Goal: Use online tool/utility: Utilize a website feature to perform a specific function

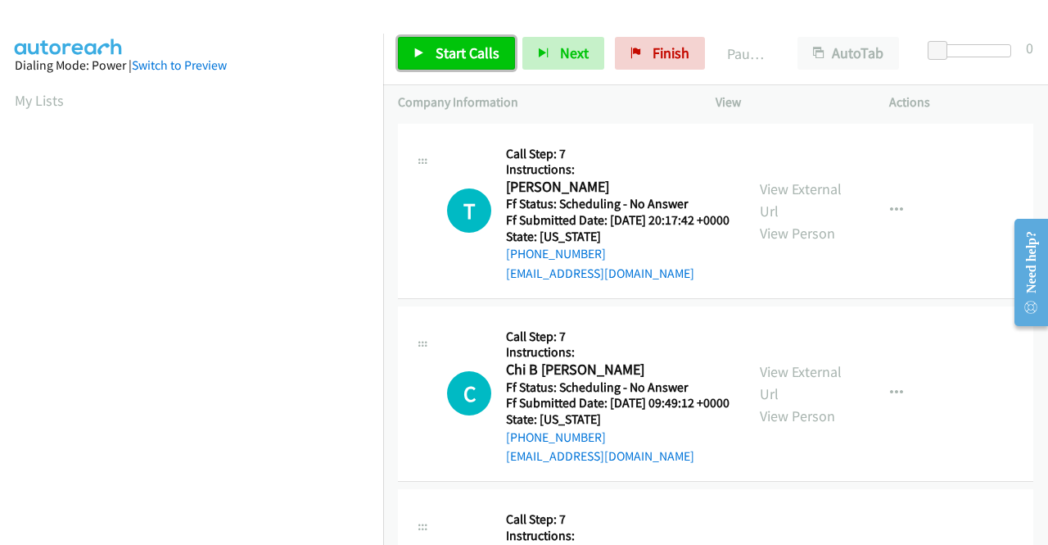
click at [450, 61] on span "Start Calls" at bounding box center [468, 52] width 64 height 19
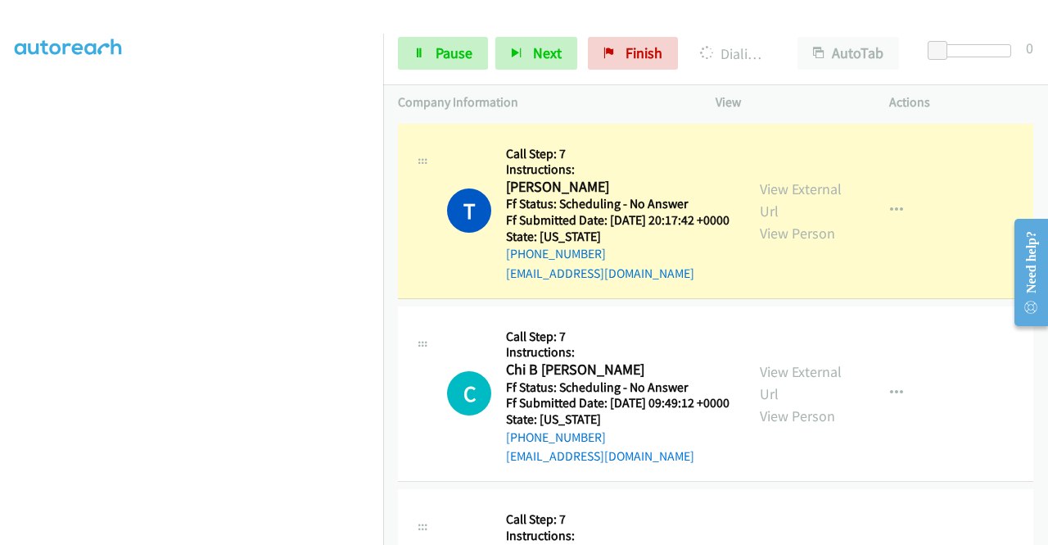
scroll to position [351, 0]
click at [775, 193] on link "View External Url" at bounding box center [801, 199] width 82 height 41
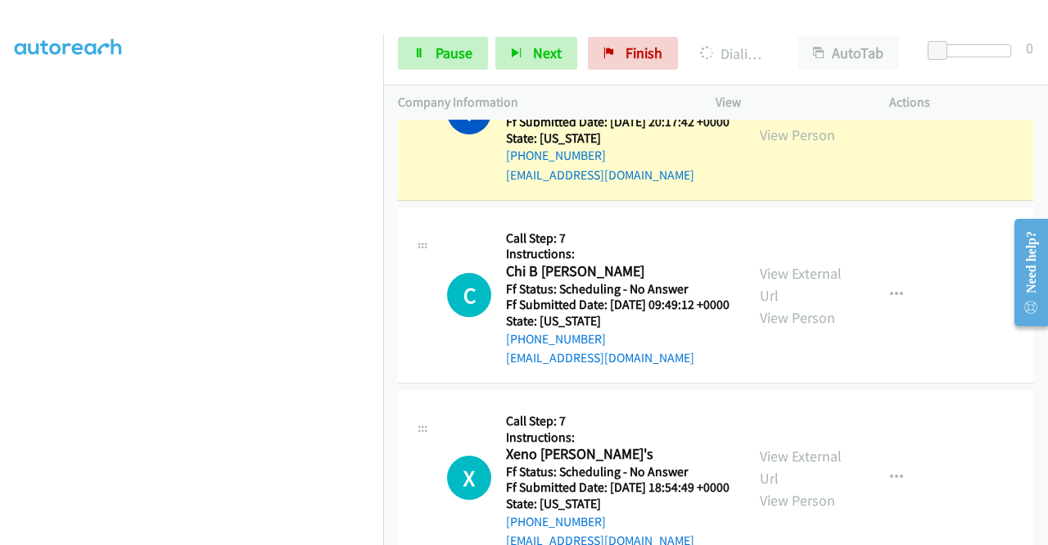
scroll to position [115, 0]
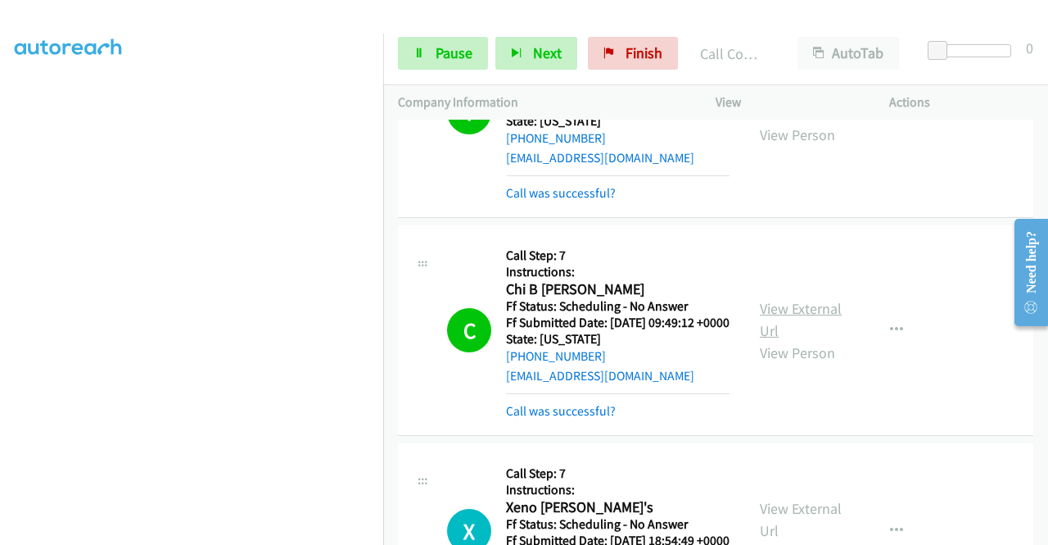
click at [760, 332] on link "View External Url" at bounding box center [801, 319] width 82 height 41
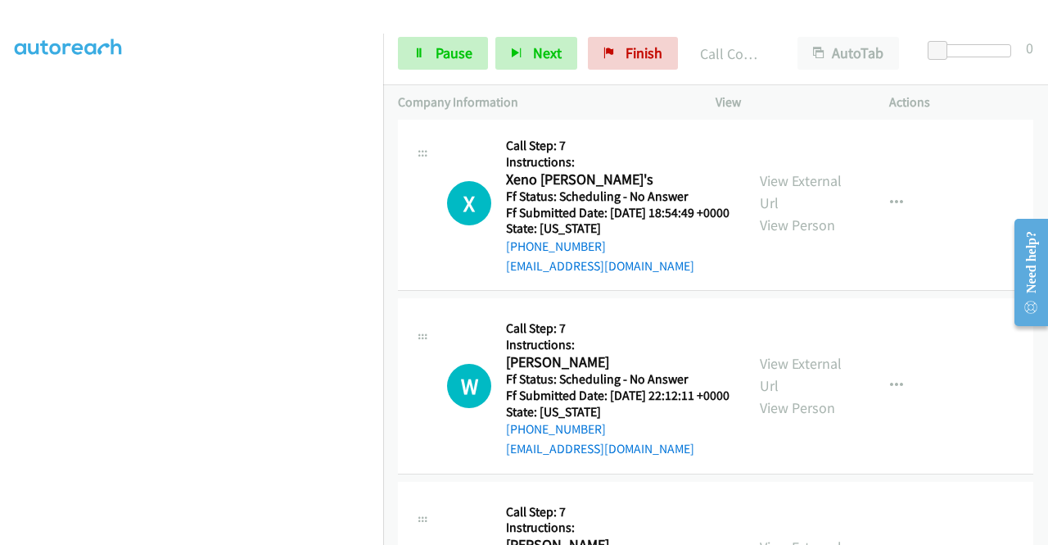
scroll to position [454, 0]
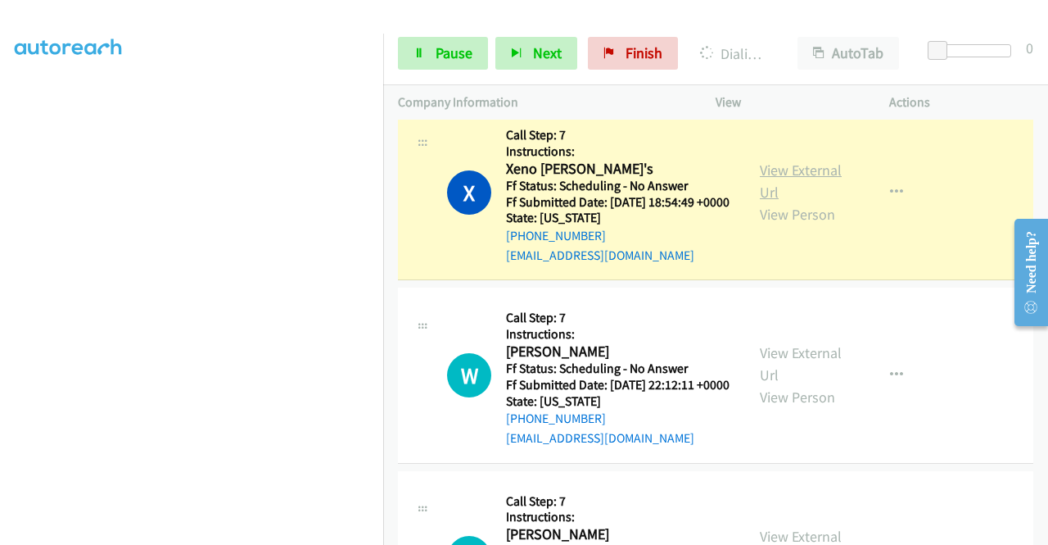
click at [770, 200] on link "View External Url" at bounding box center [801, 181] width 82 height 41
click at [412, 52] on link "Pause" at bounding box center [443, 53] width 90 height 33
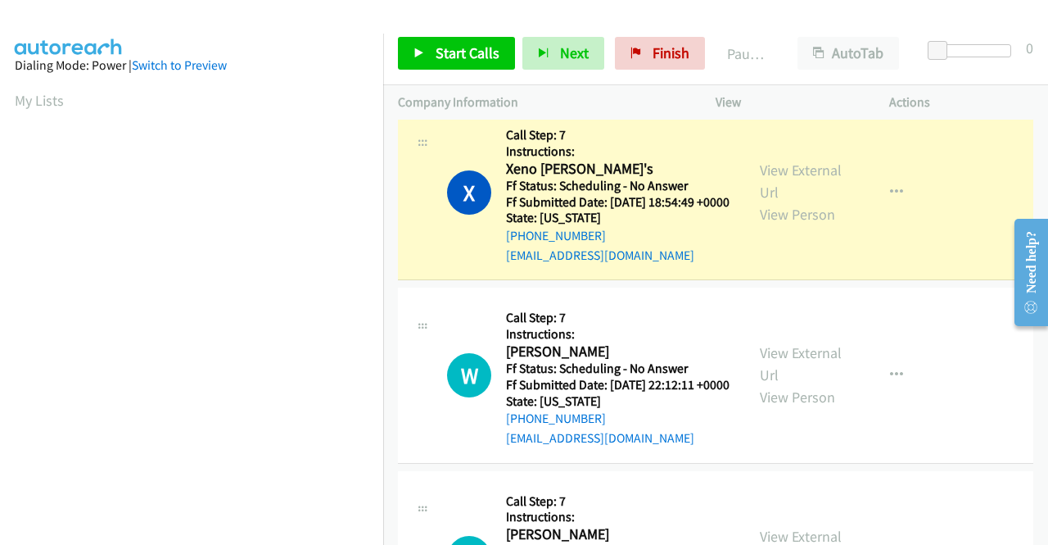
scroll to position [374, 0]
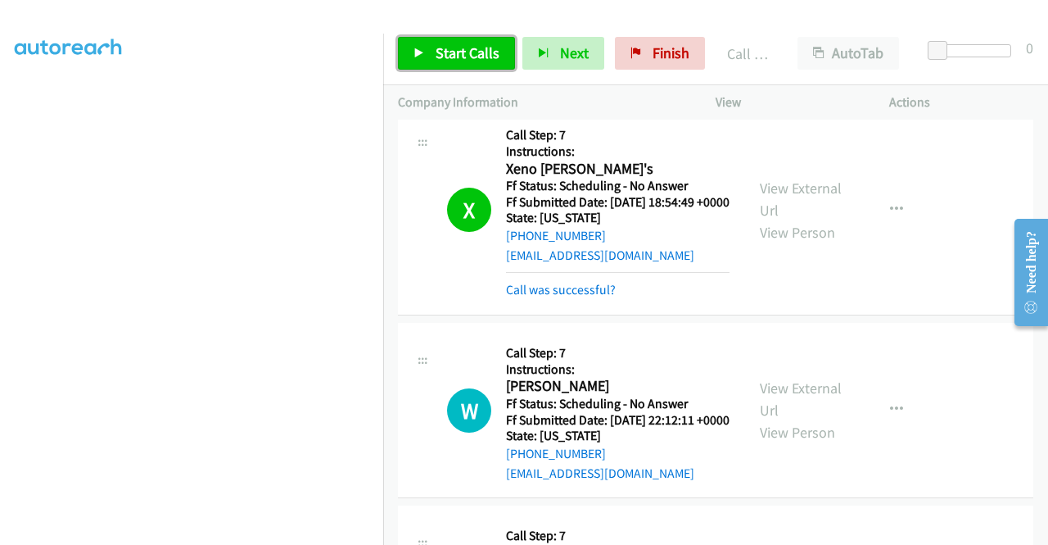
click at [442, 50] on span "Start Calls" at bounding box center [468, 52] width 64 height 19
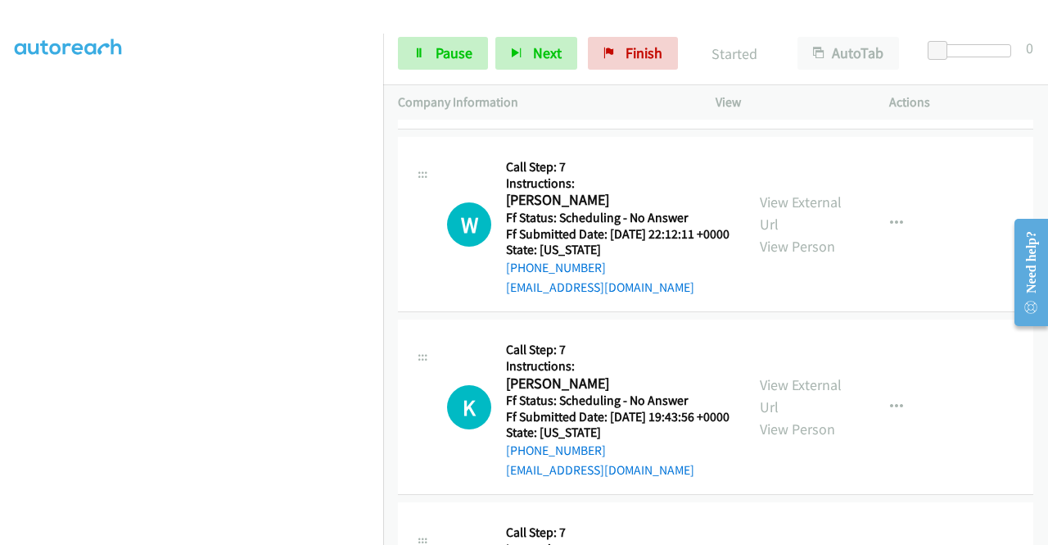
scroll to position [672, 0]
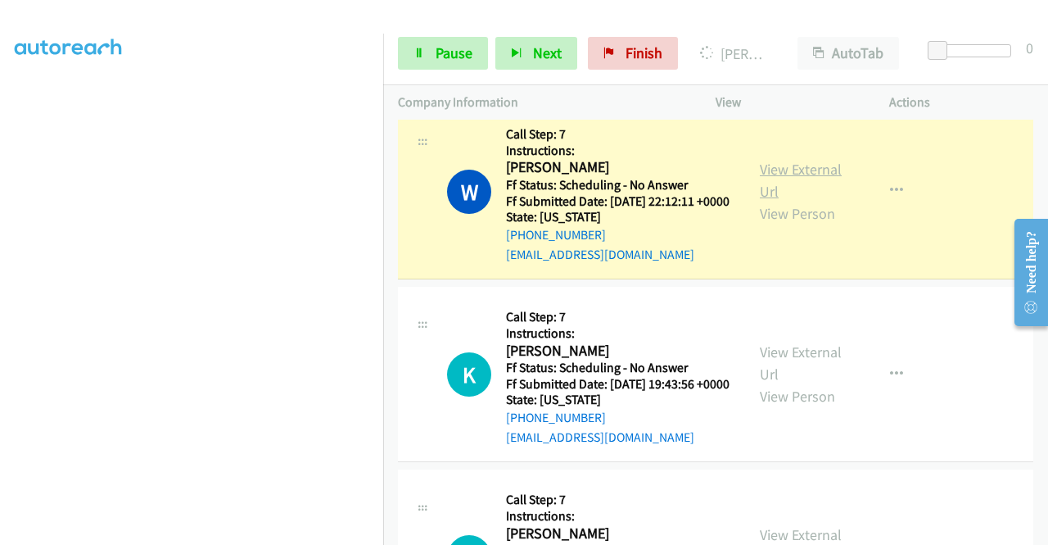
click at [783, 201] on link "View External Url" at bounding box center [801, 180] width 82 height 41
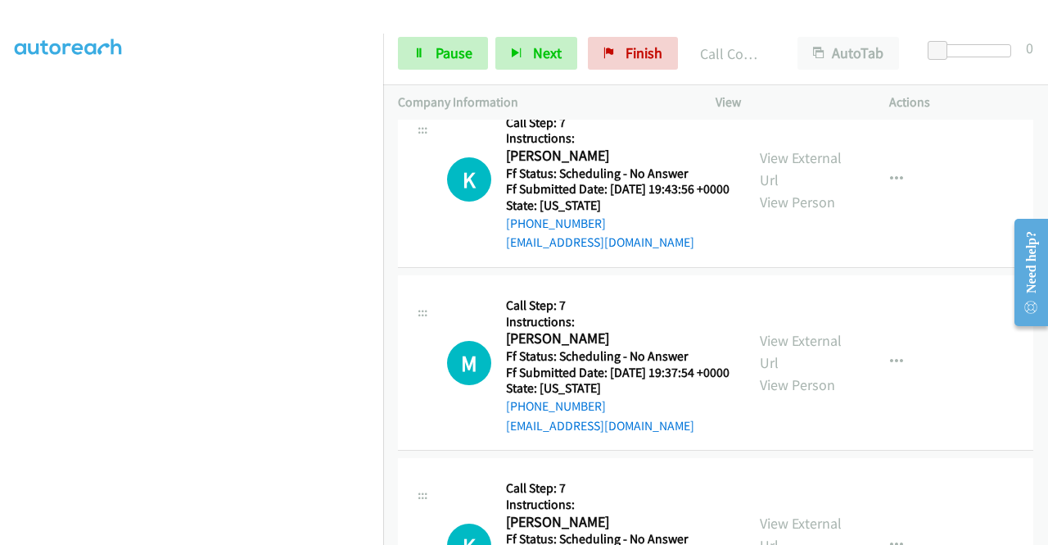
scroll to position [937, 0]
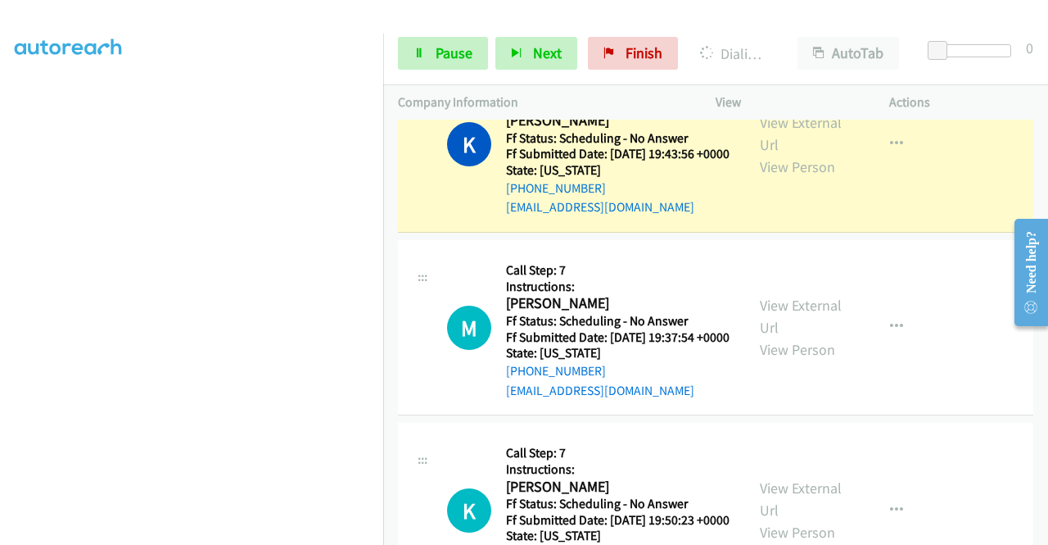
click at [805, 178] on div "View External Url View Person" at bounding box center [802, 144] width 85 height 66
click at [805, 154] on link "View External Url" at bounding box center [801, 133] width 82 height 41
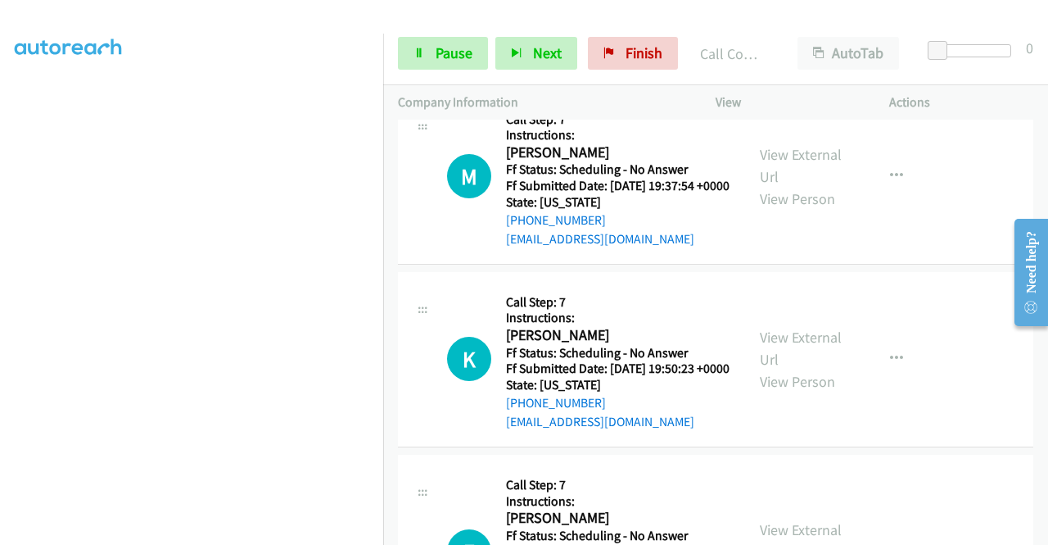
scroll to position [1134, 0]
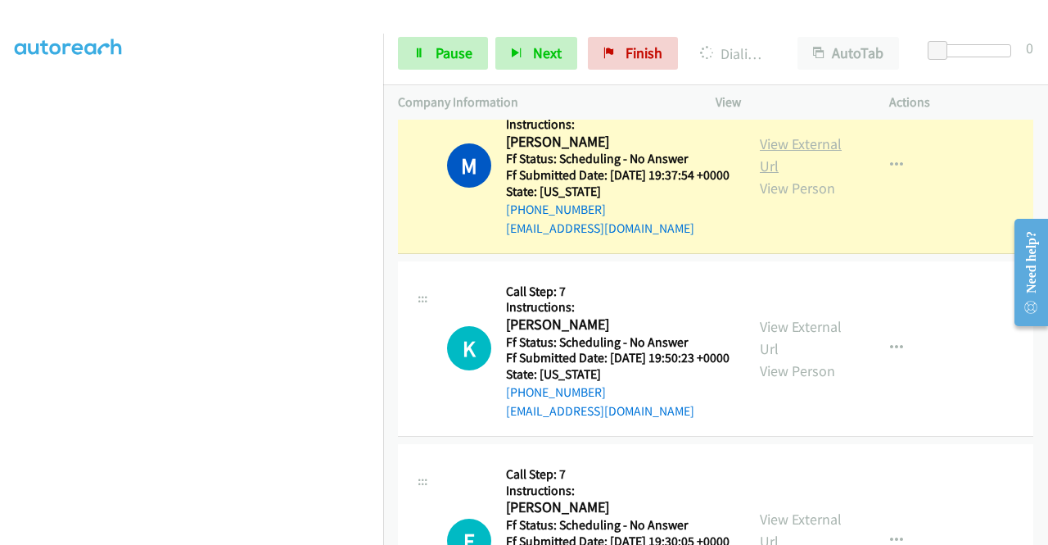
click at [800, 175] on link "View External Url" at bounding box center [801, 154] width 82 height 41
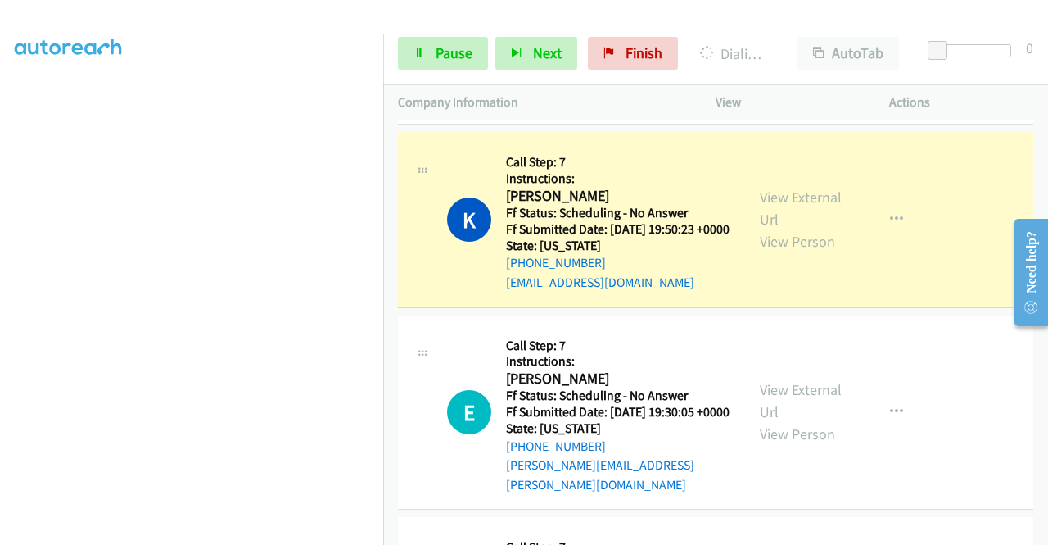
scroll to position [1396, 0]
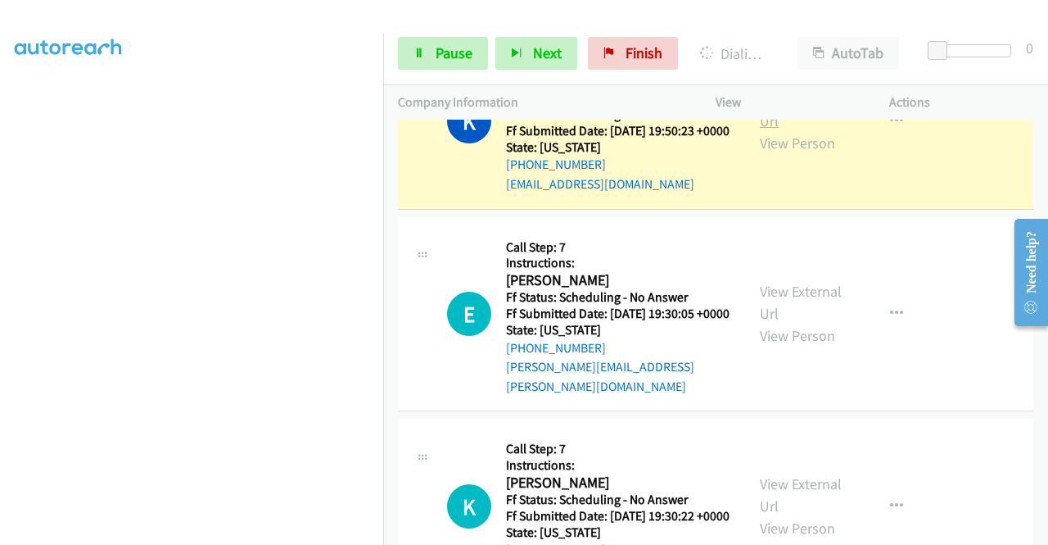
click at [788, 130] on link "View External Url" at bounding box center [801, 109] width 82 height 41
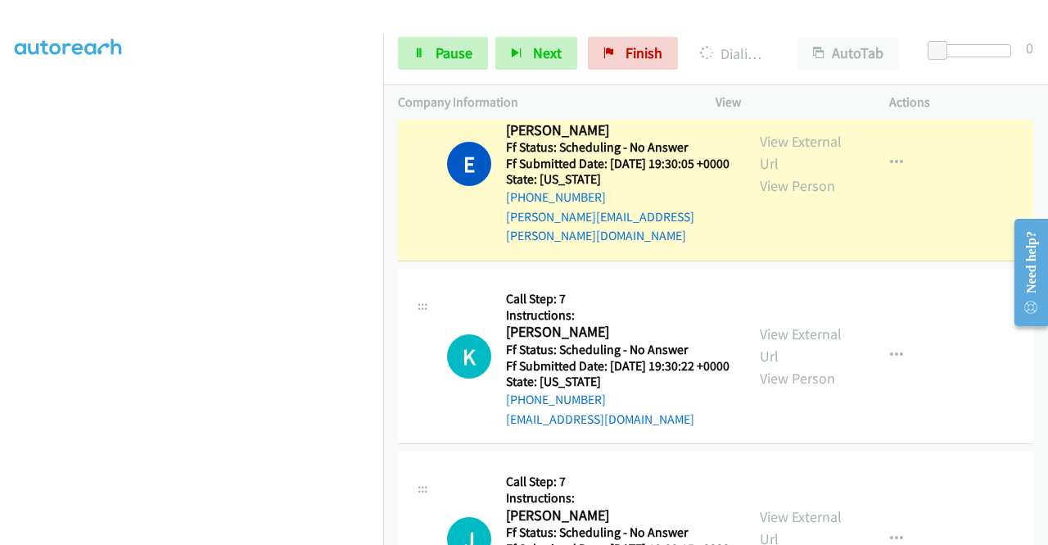
scroll to position [1679, 0]
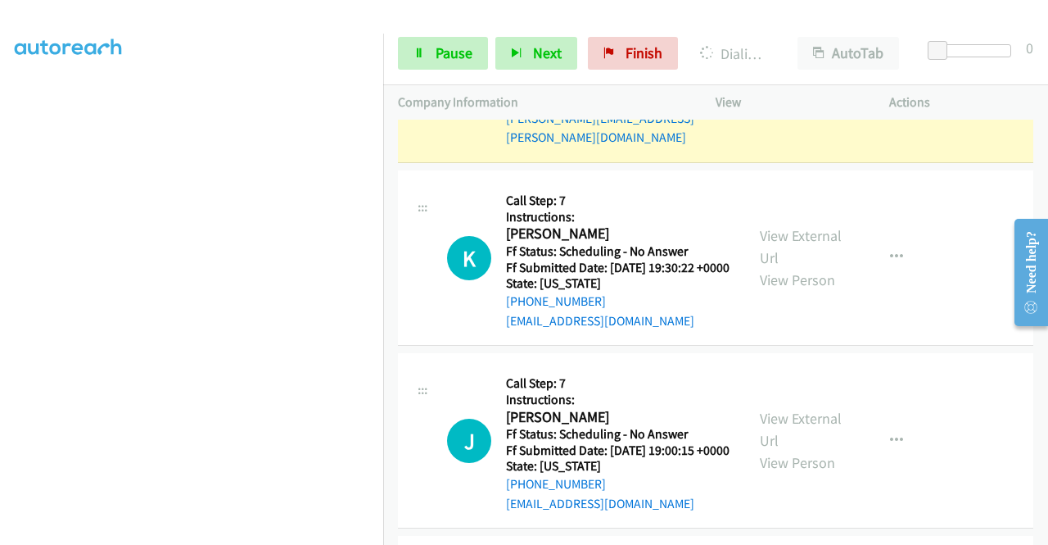
click at [768, 75] on link "View External Url" at bounding box center [801, 54] width 82 height 41
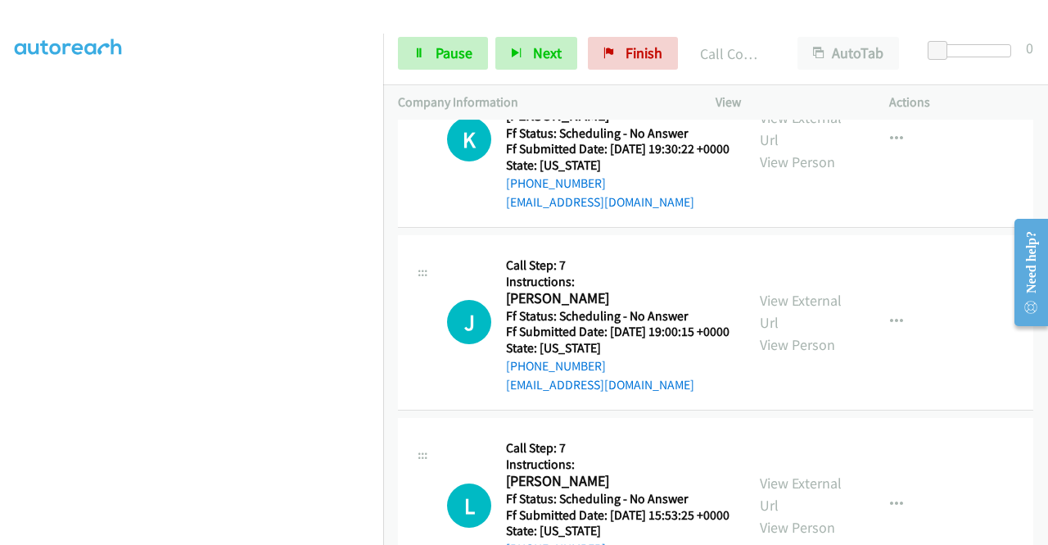
scroll to position [1865, 0]
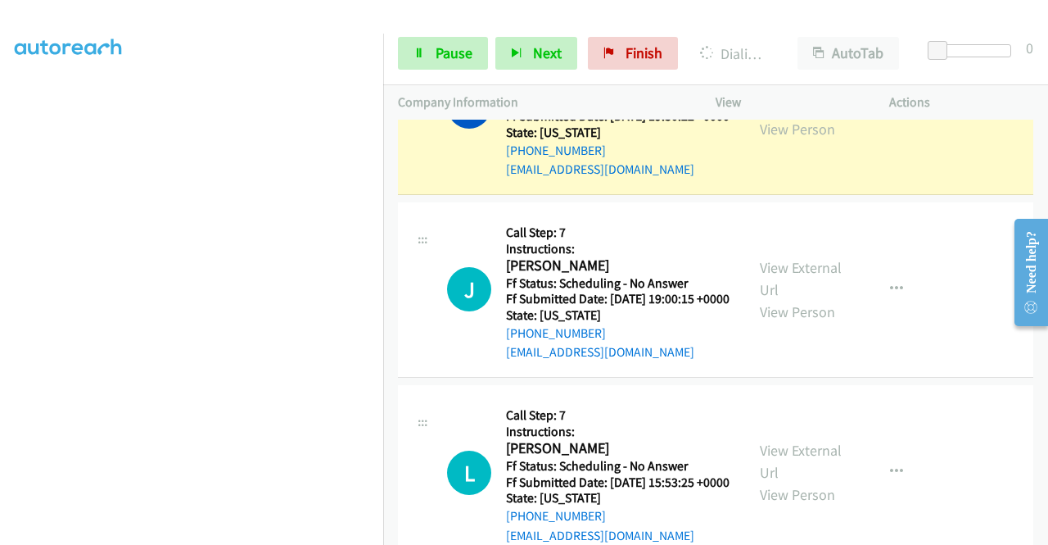
click at [788, 116] on link "View External Url" at bounding box center [801, 95] width 82 height 41
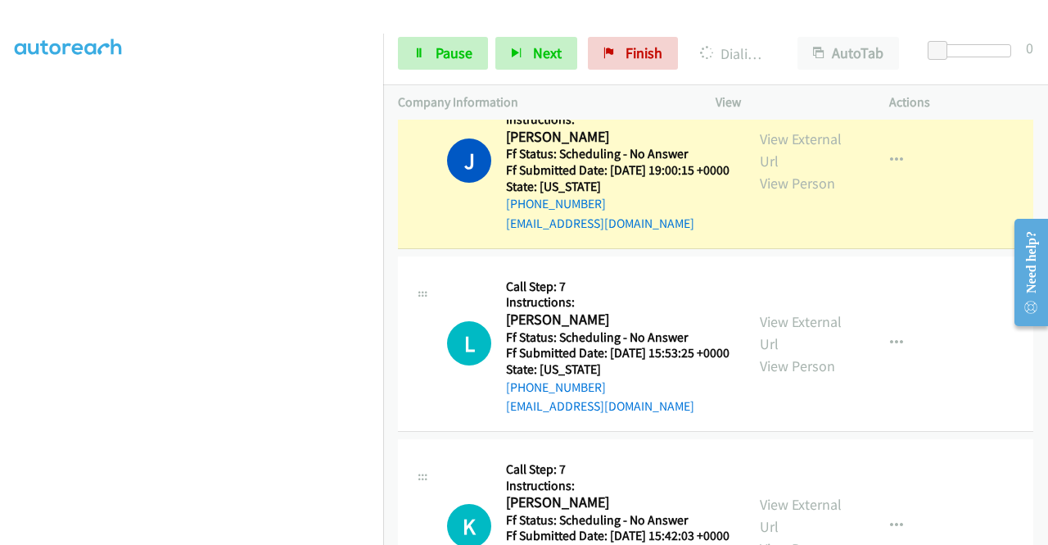
scroll to position [2072, 0]
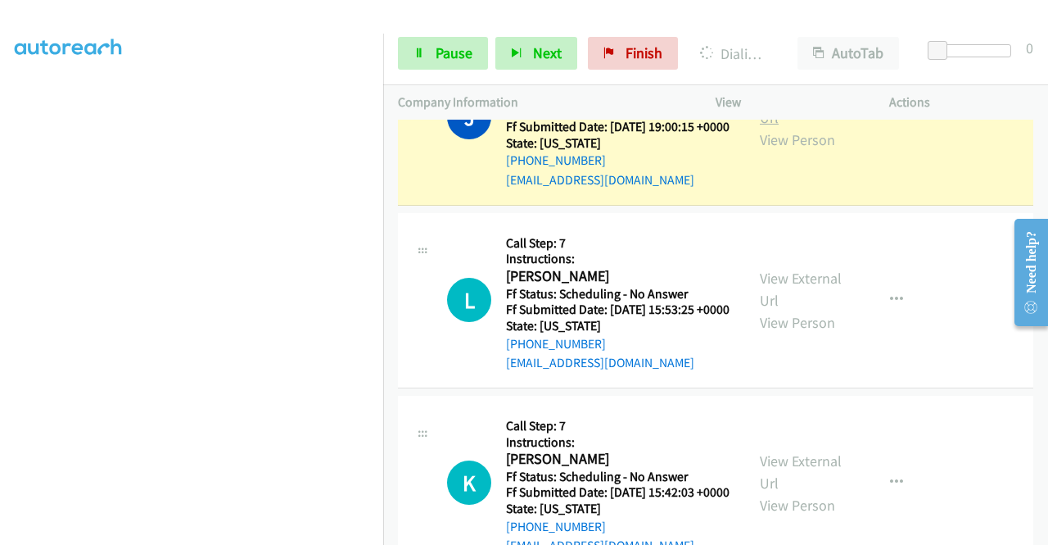
click at [795, 127] on link "View External Url" at bounding box center [801, 106] width 82 height 41
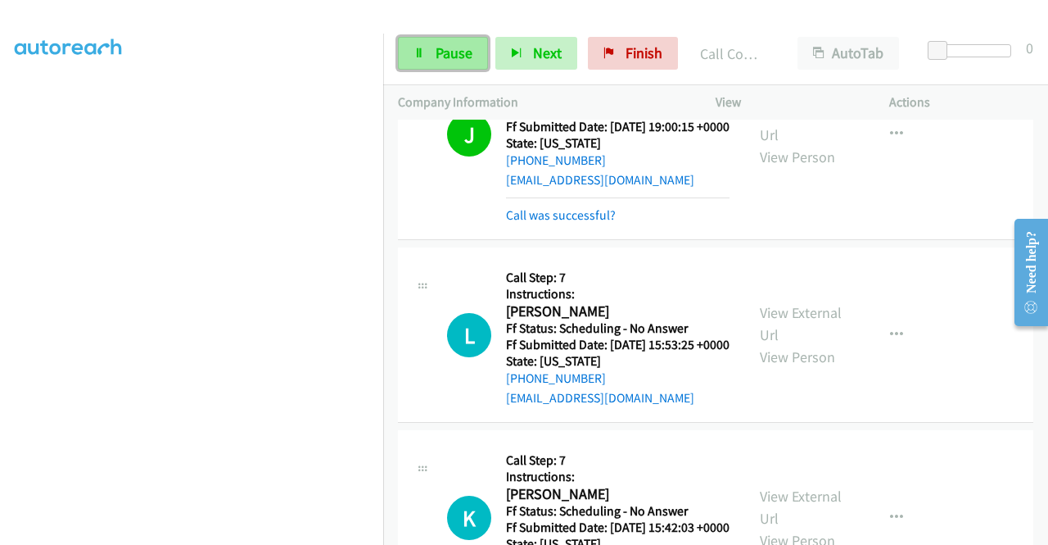
click at [428, 58] on link "Pause" at bounding box center [443, 53] width 90 height 33
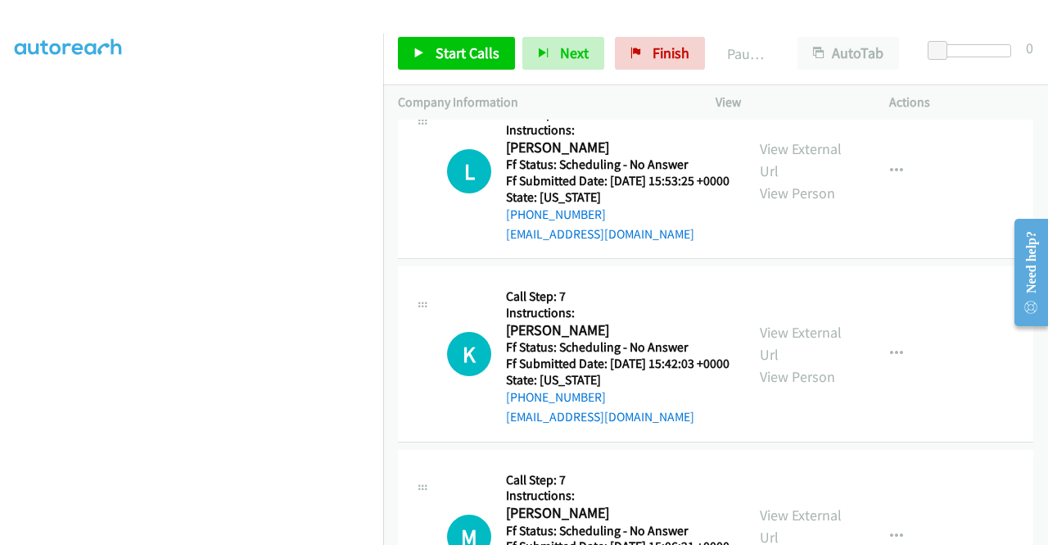
scroll to position [2302, 0]
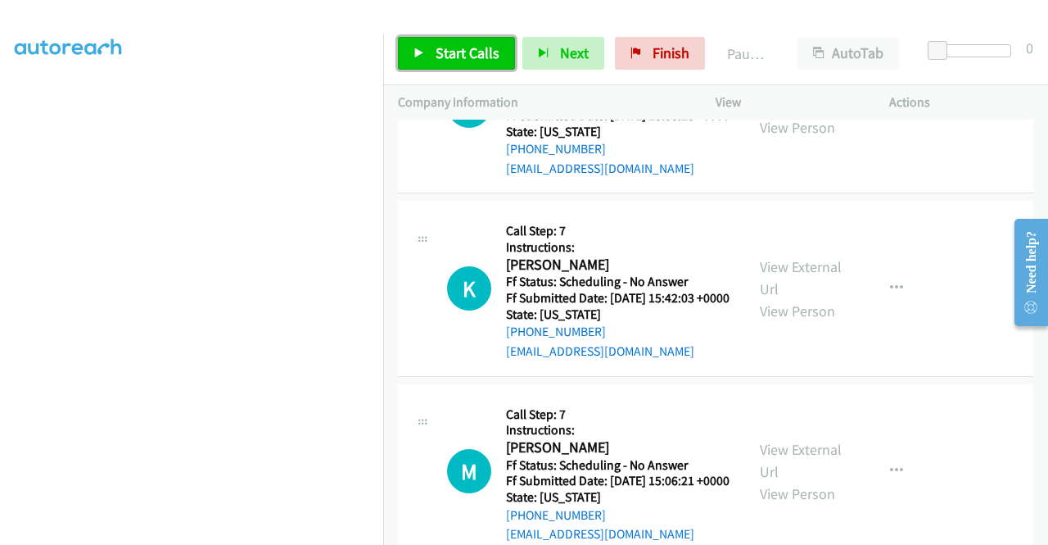
click at [421, 55] on icon at bounding box center [419, 53] width 11 height 11
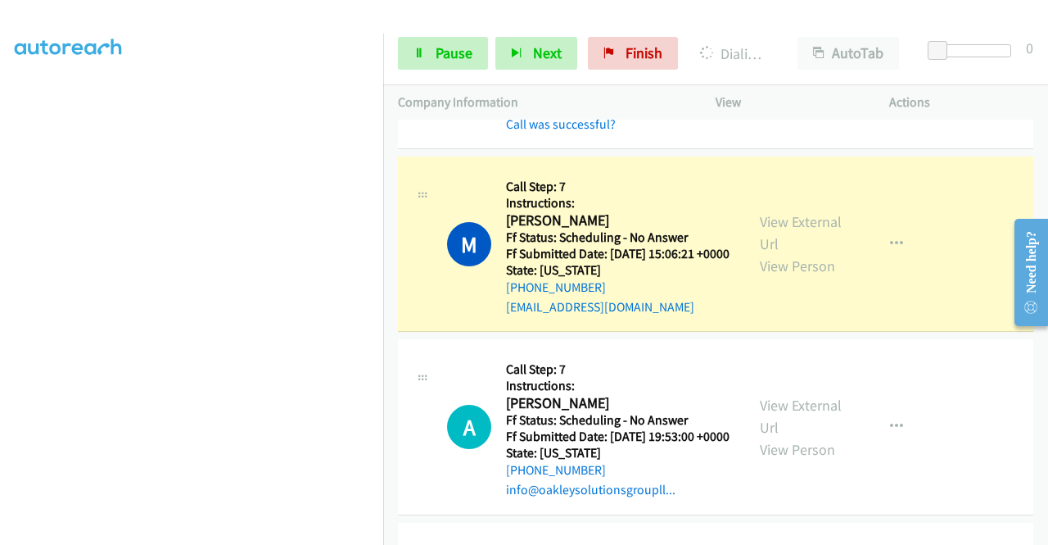
scroll to position [2510, 0]
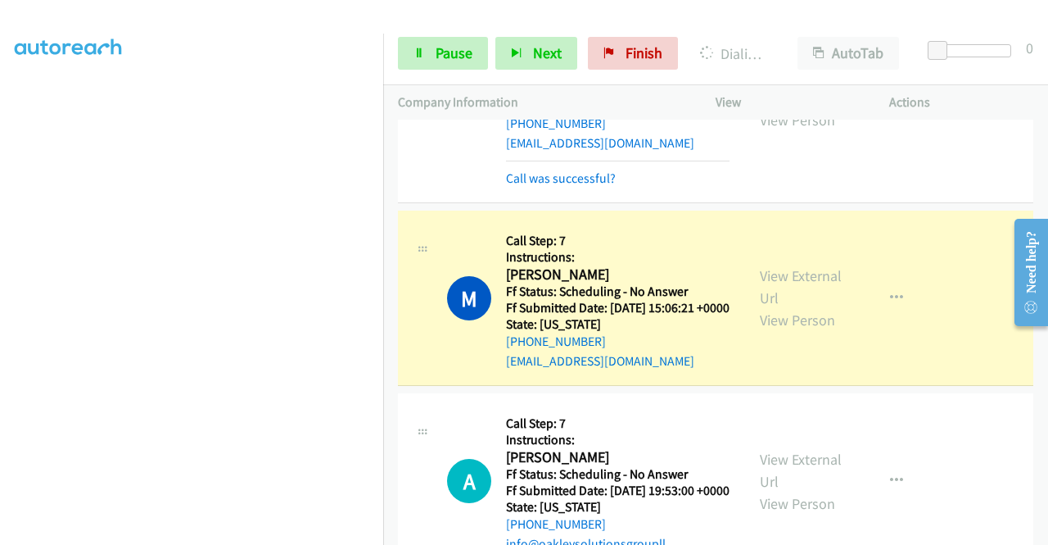
click at [795, 107] on link "View External Url" at bounding box center [801, 86] width 82 height 41
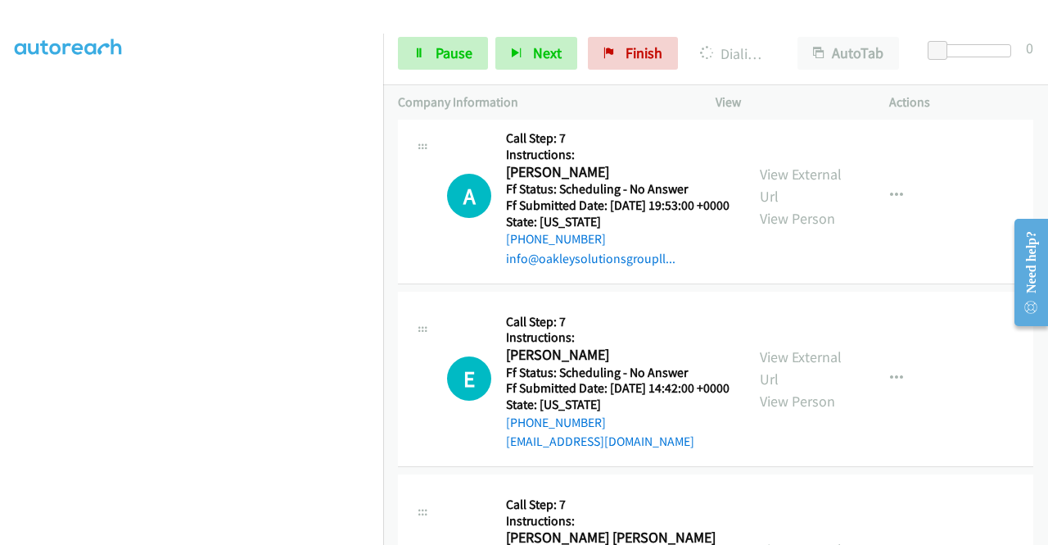
scroll to position [2805, 0]
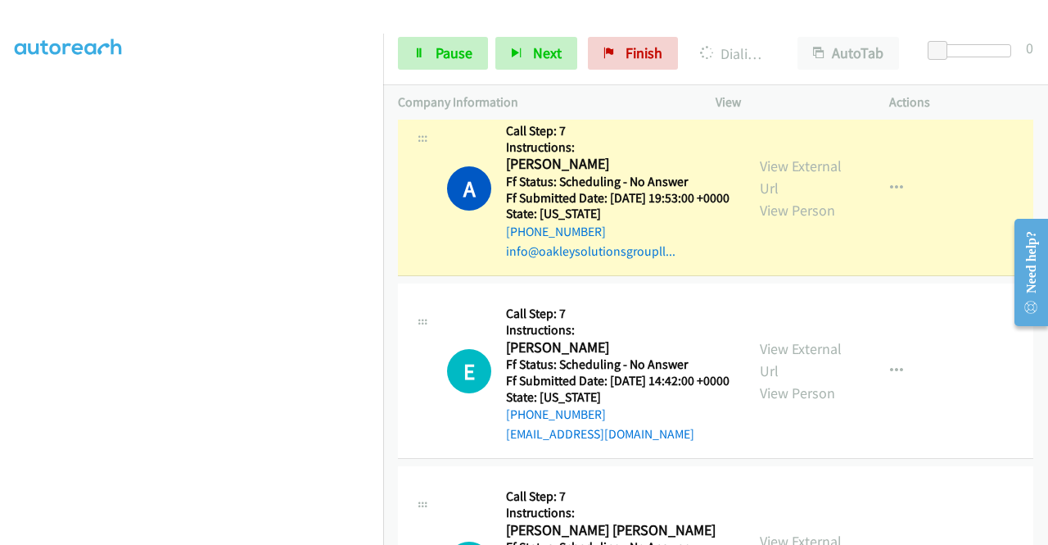
scroll to position [2968, 0]
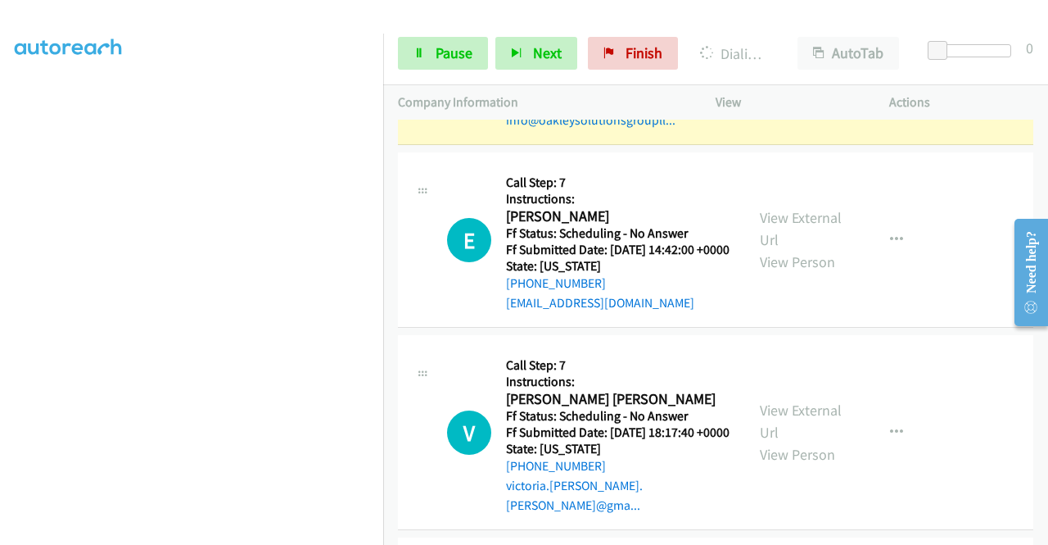
click at [780, 66] on link "View External Url" at bounding box center [801, 45] width 82 height 41
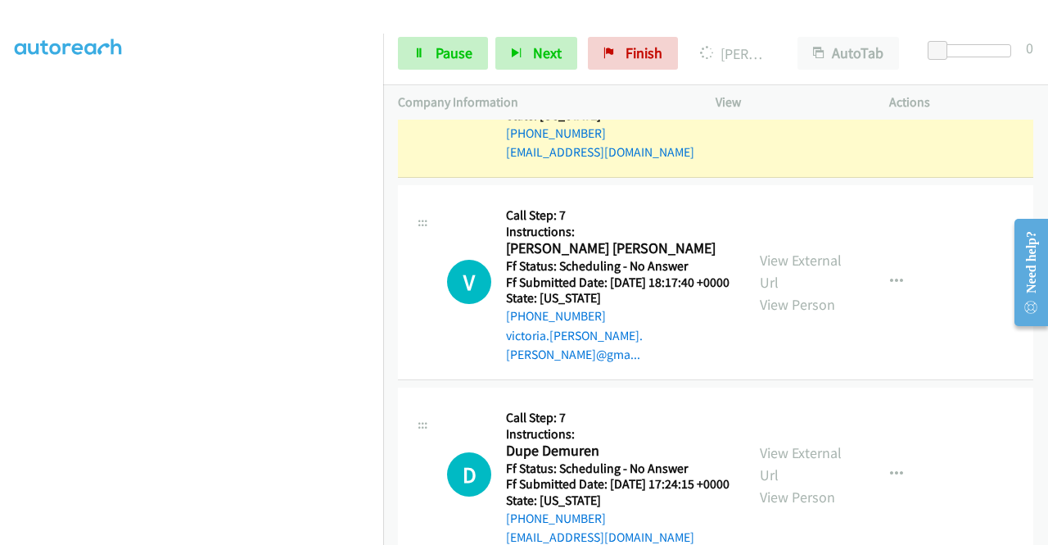
scroll to position [3176, 0]
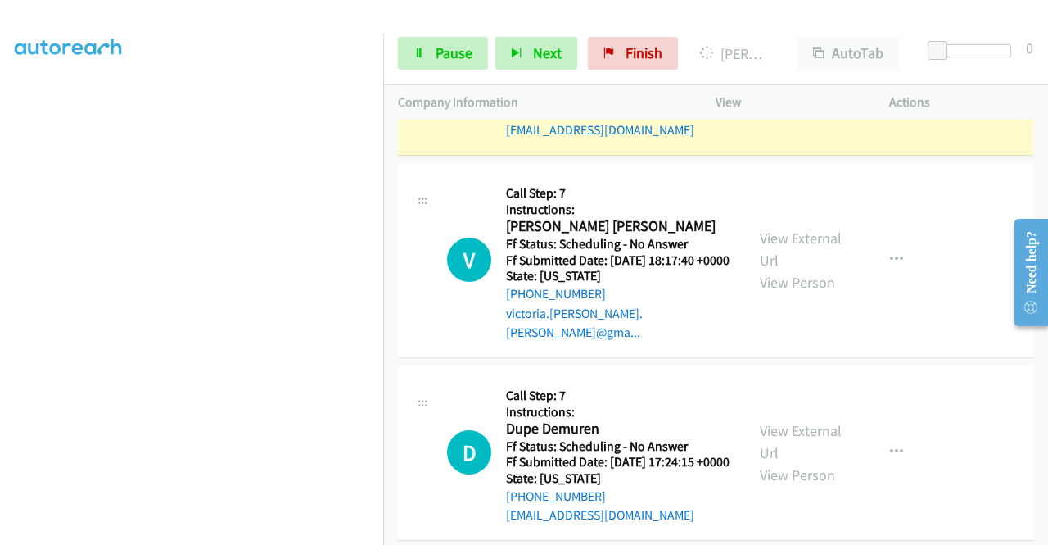
click at [781, 77] on link "View External Url" at bounding box center [801, 56] width 82 height 41
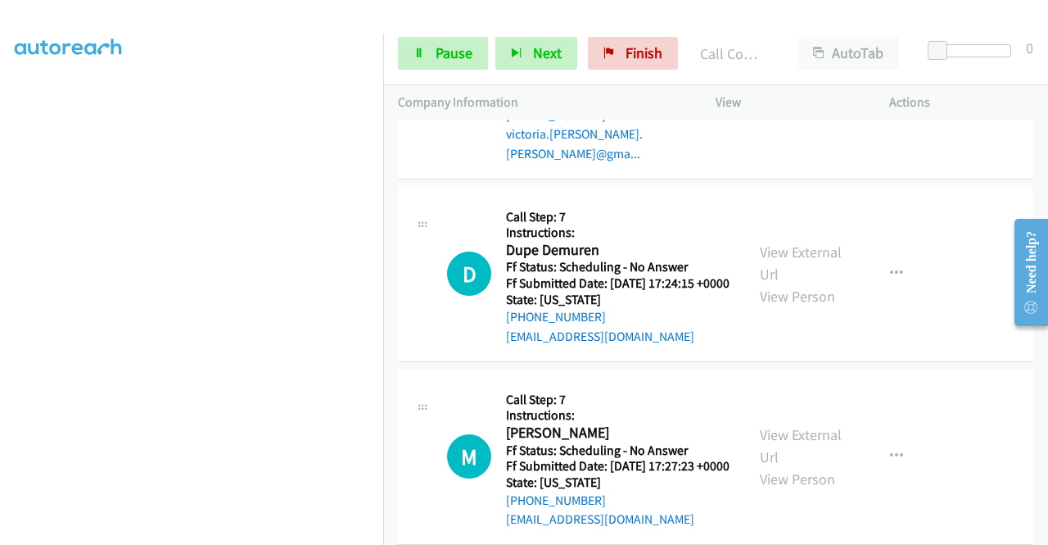
scroll to position [3422, 0]
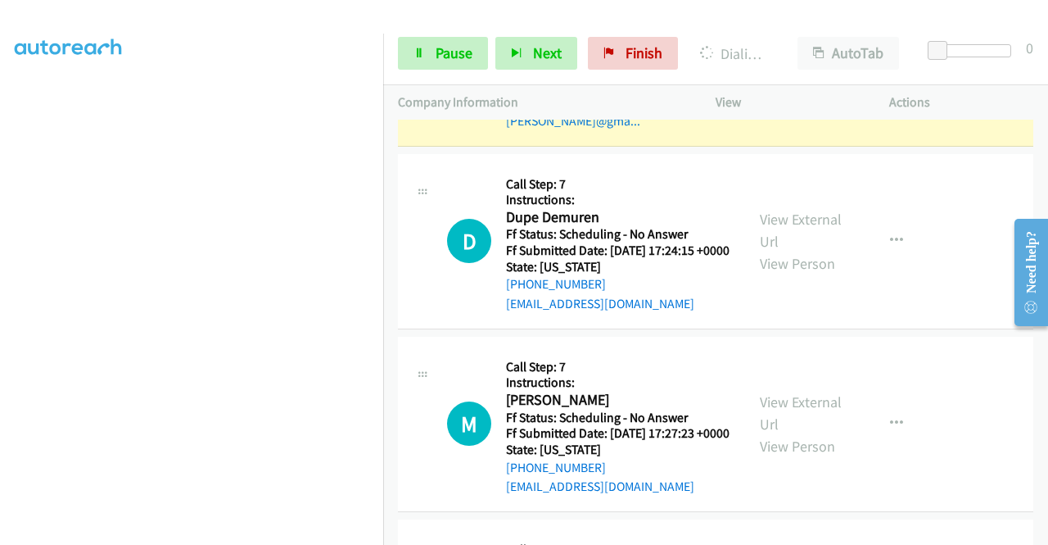
click at [795, 58] on link "View External Url" at bounding box center [801, 37] width 82 height 41
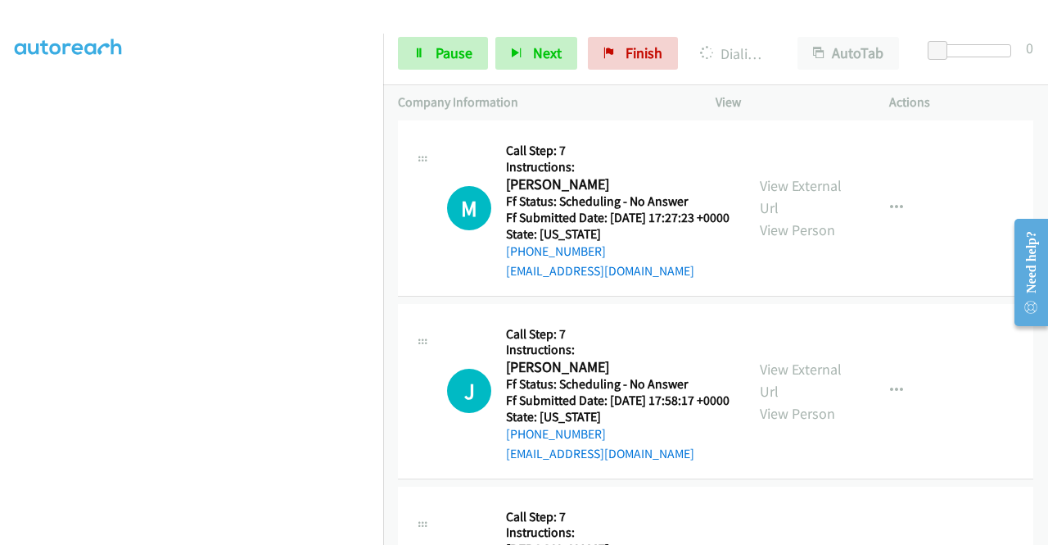
scroll to position [3684, 0]
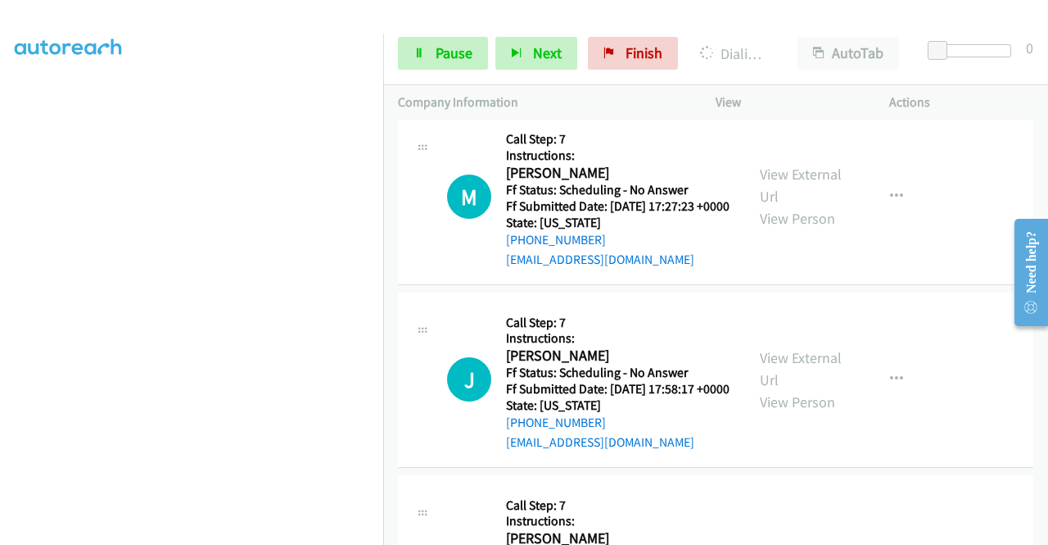
click at [808, 23] on link "View External Url" at bounding box center [801, 2] width 82 height 41
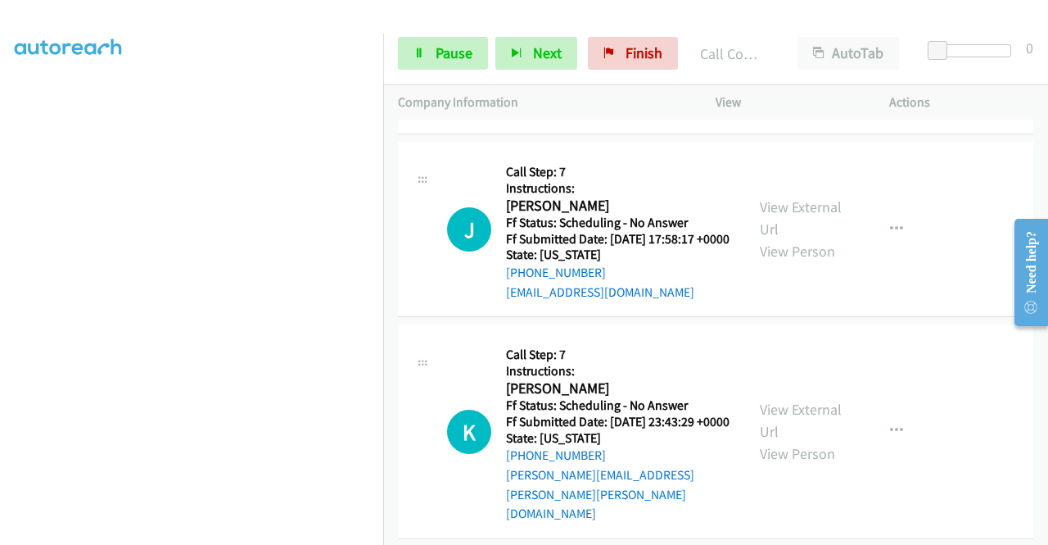
scroll to position [3914, 0]
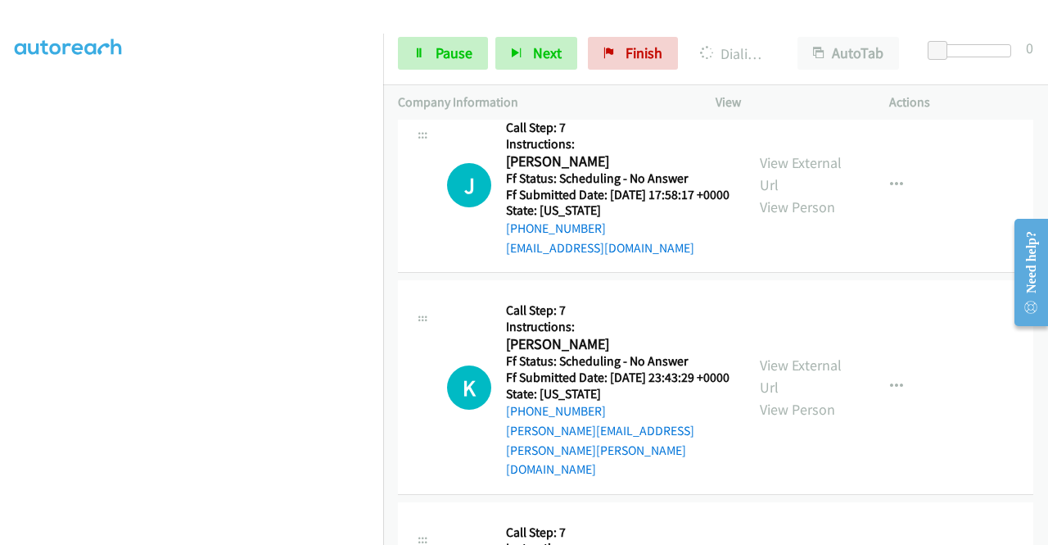
click at [790, 75] on div "View External Url View Person View External Url Email Schedule/Manage Callback …" at bounding box center [839, 2] width 188 height 145
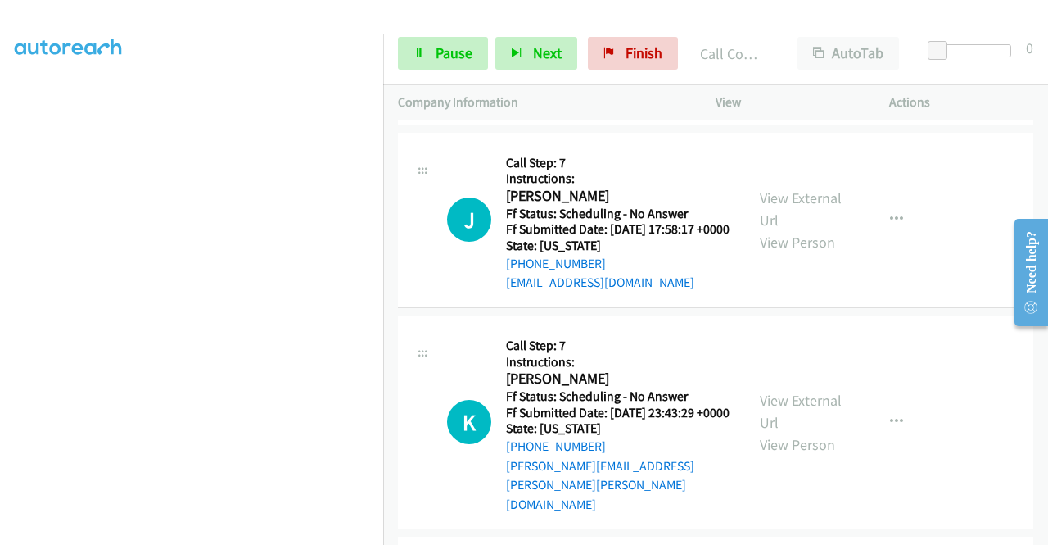
click at [772, 29] on link "View External Url" at bounding box center [801, 8] width 82 height 41
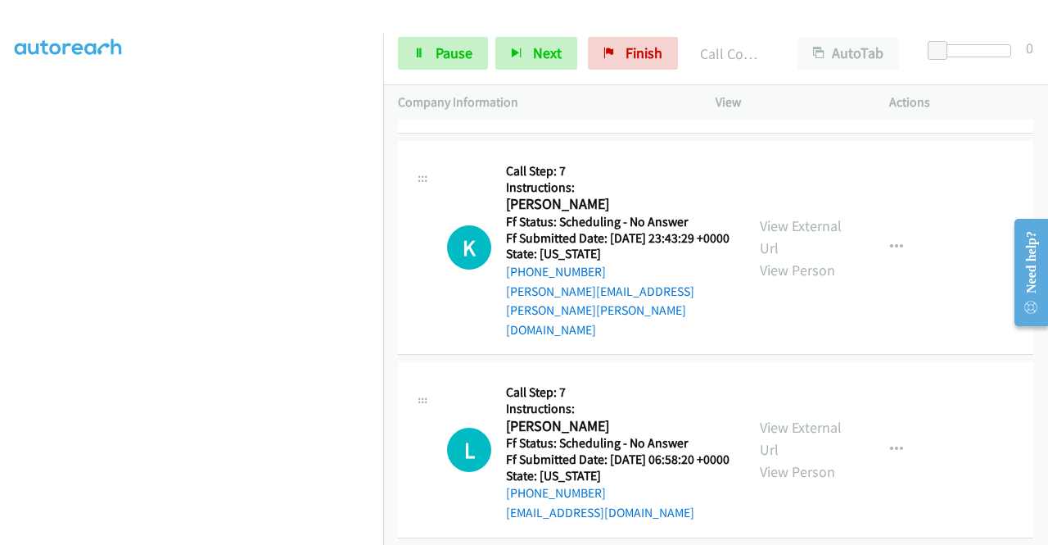
scroll to position [4164, 0]
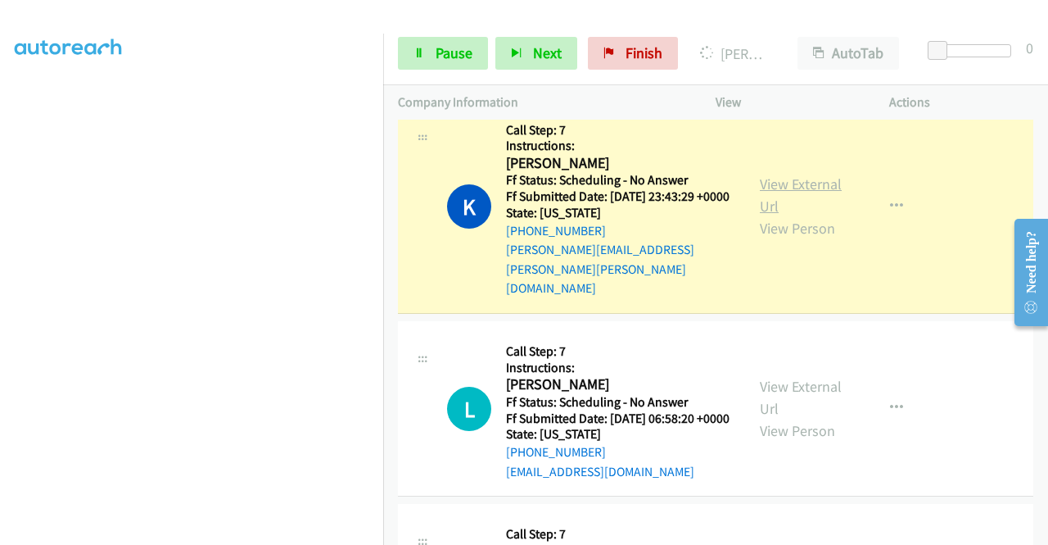
click at [786, 215] on link "View External Url" at bounding box center [801, 194] width 82 height 41
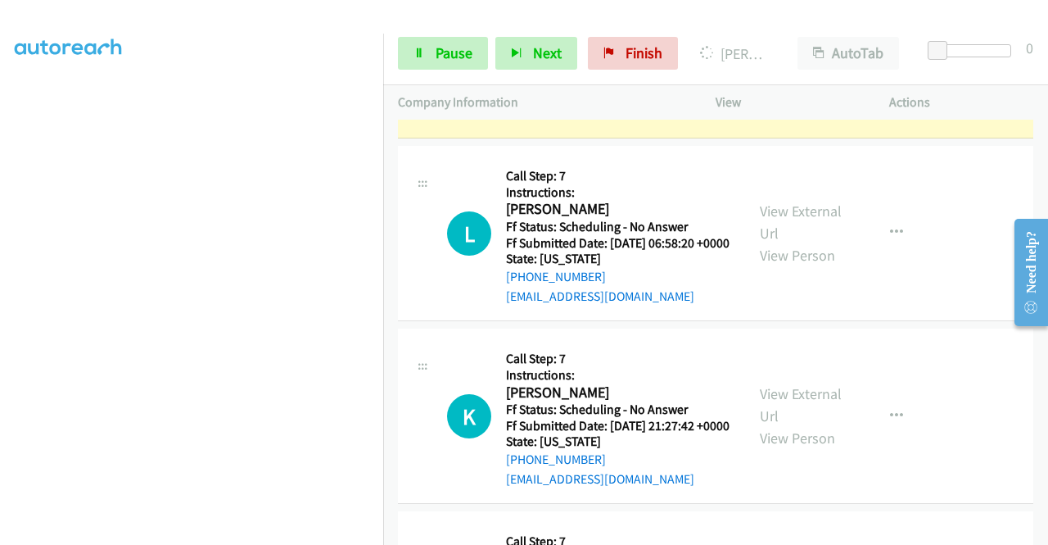
scroll to position [4394, 0]
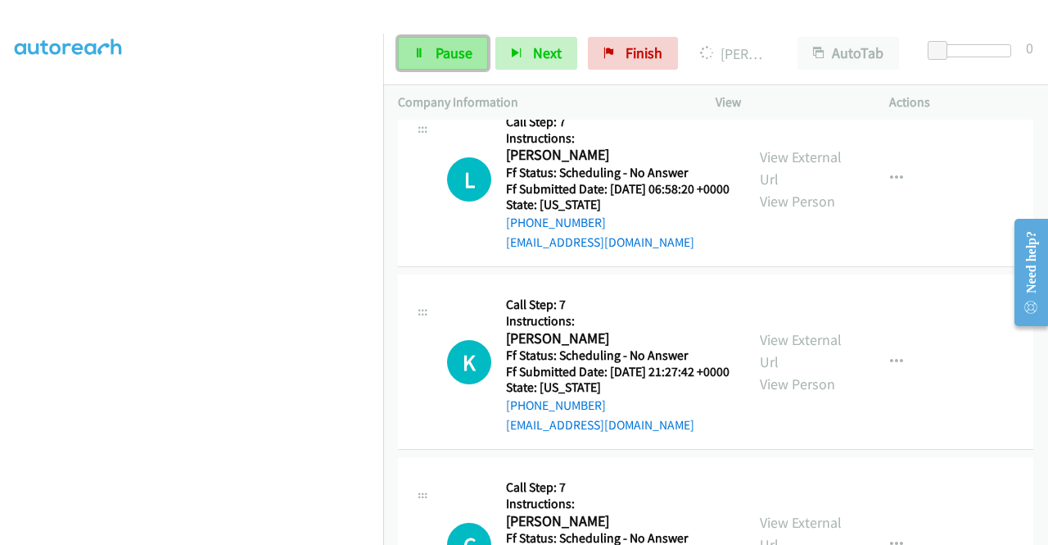
click at [428, 57] on link "Pause" at bounding box center [443, 53] width 90 height 33
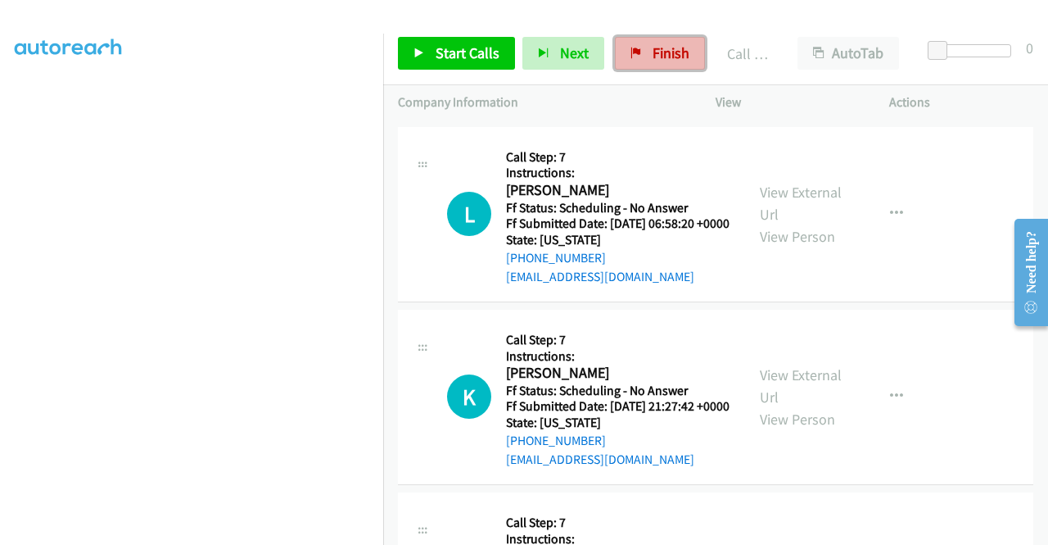
click at [653, 66] on link "Finish" at bounding box center [660, 53] width 90 height 33
